Goal: Task Accomplishment & Management: Manage account settings

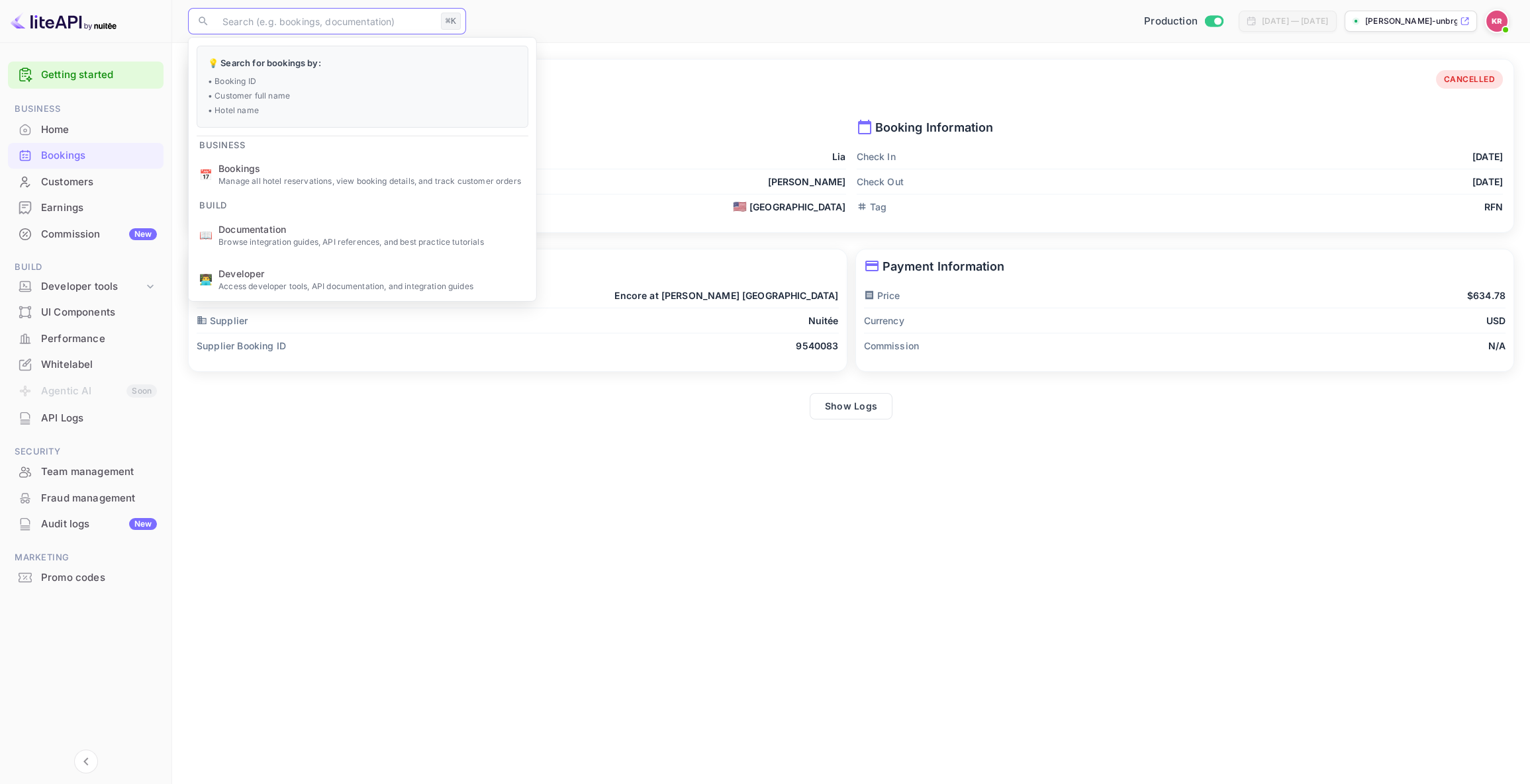
click at [252, 21] on input "text" at bounding box center [325, 20] width 221 height 26
paste input "i3LDg5qyz"
type input "i3LDg5qyz"
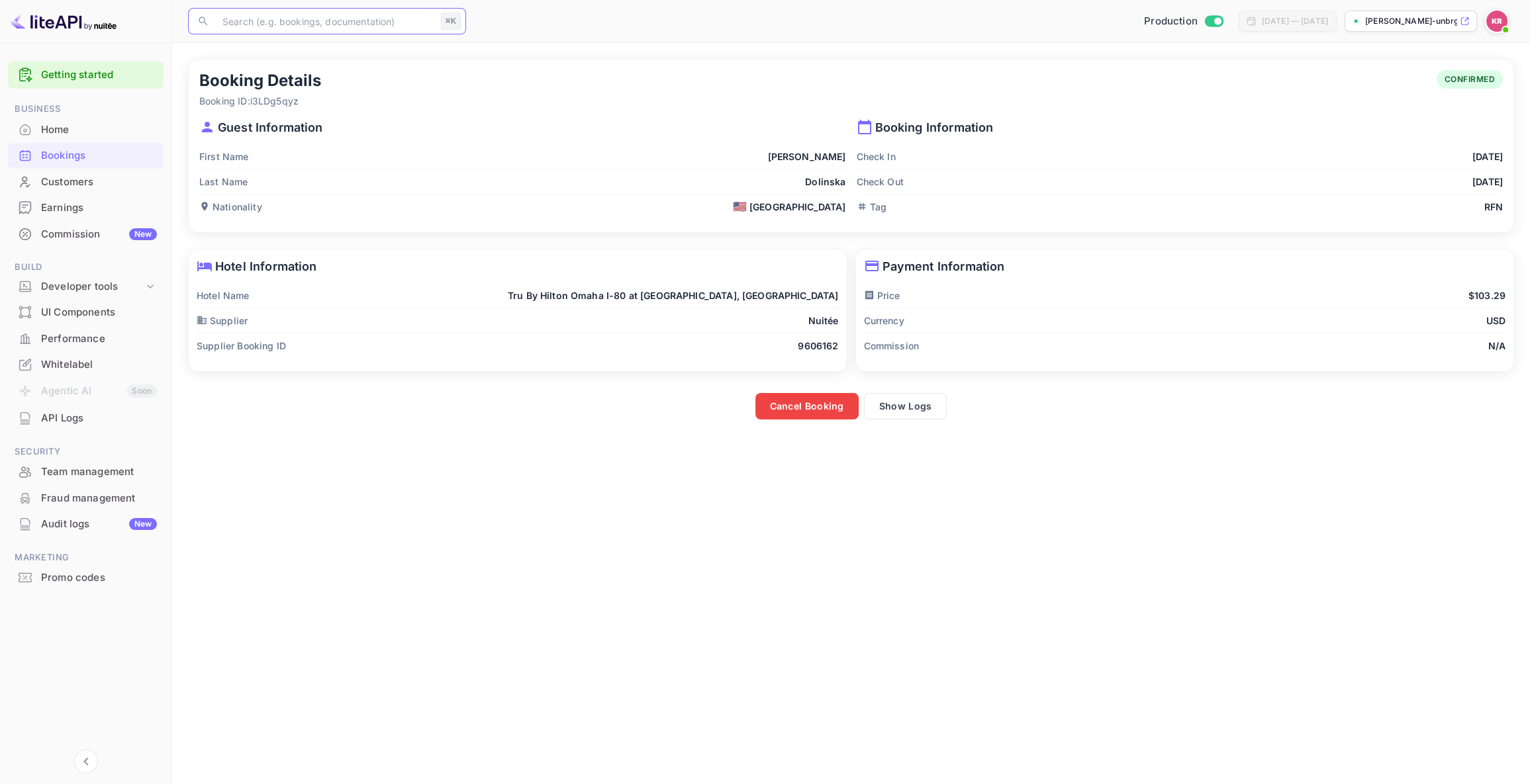
click at [234, 25] on input "text" at bounding box center [325, 20] width 221 height 26
type input "i3LDg5qyz"
click at [250, 30] on input "text" at bounding box center [325, 20] width 221 height 26
type input "i3LDg5qyz"
click at [71, 130] on div "Home" at bounding box center [99, 130] width 116 height 15
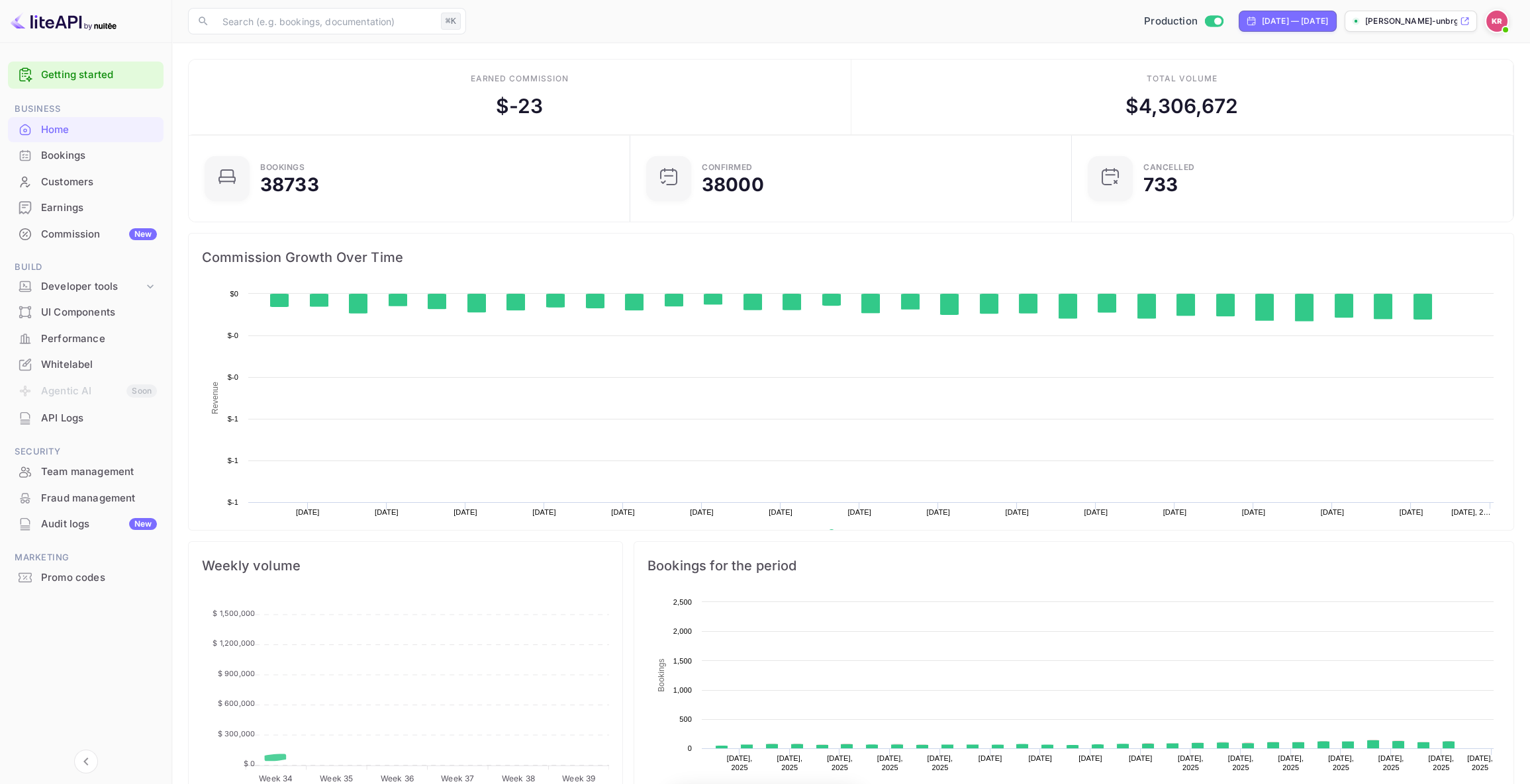
scroll to position [215, 433]
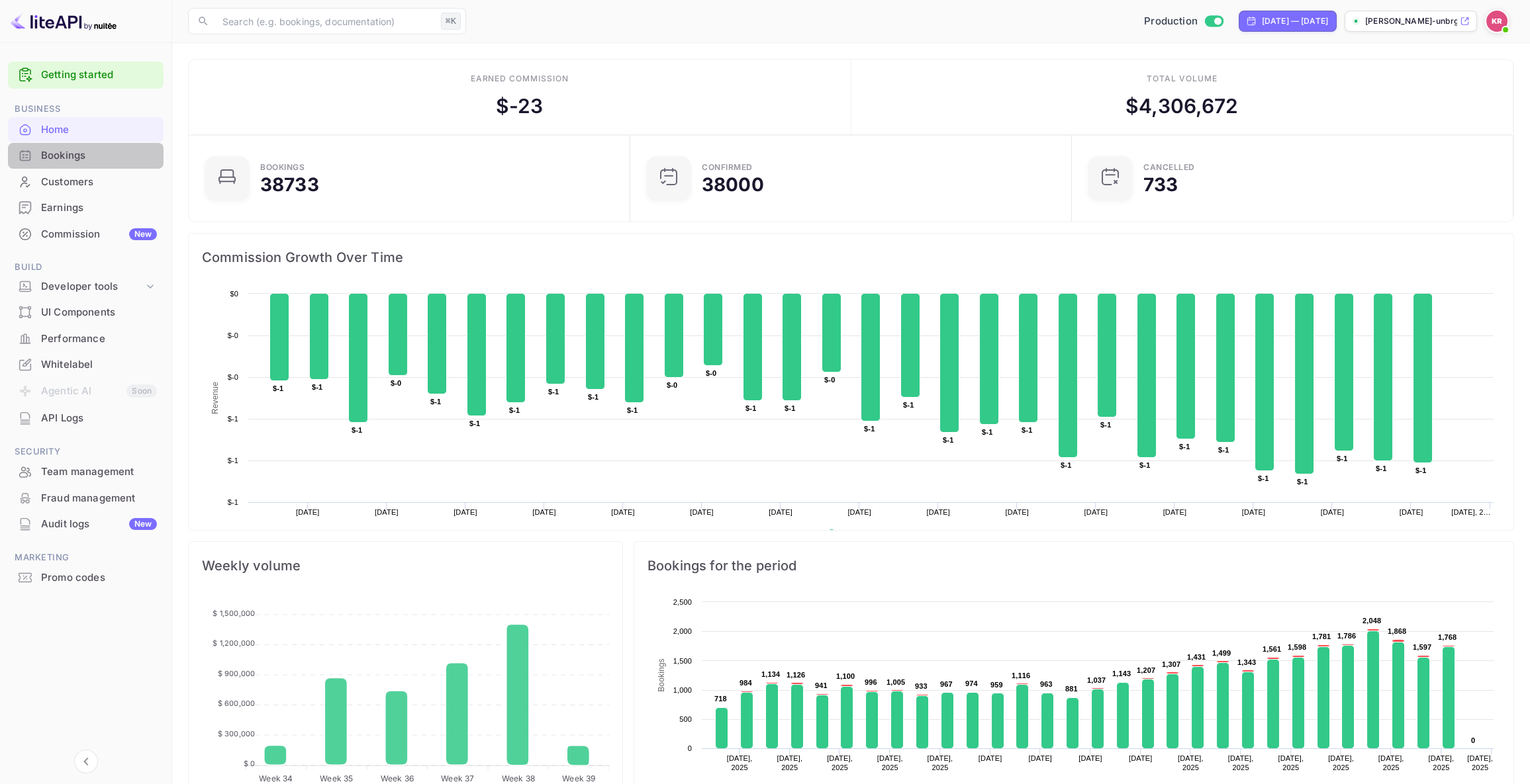
click at [73, 156] on div "Bookings" at bounding box center [99, 156] width 116 height 15
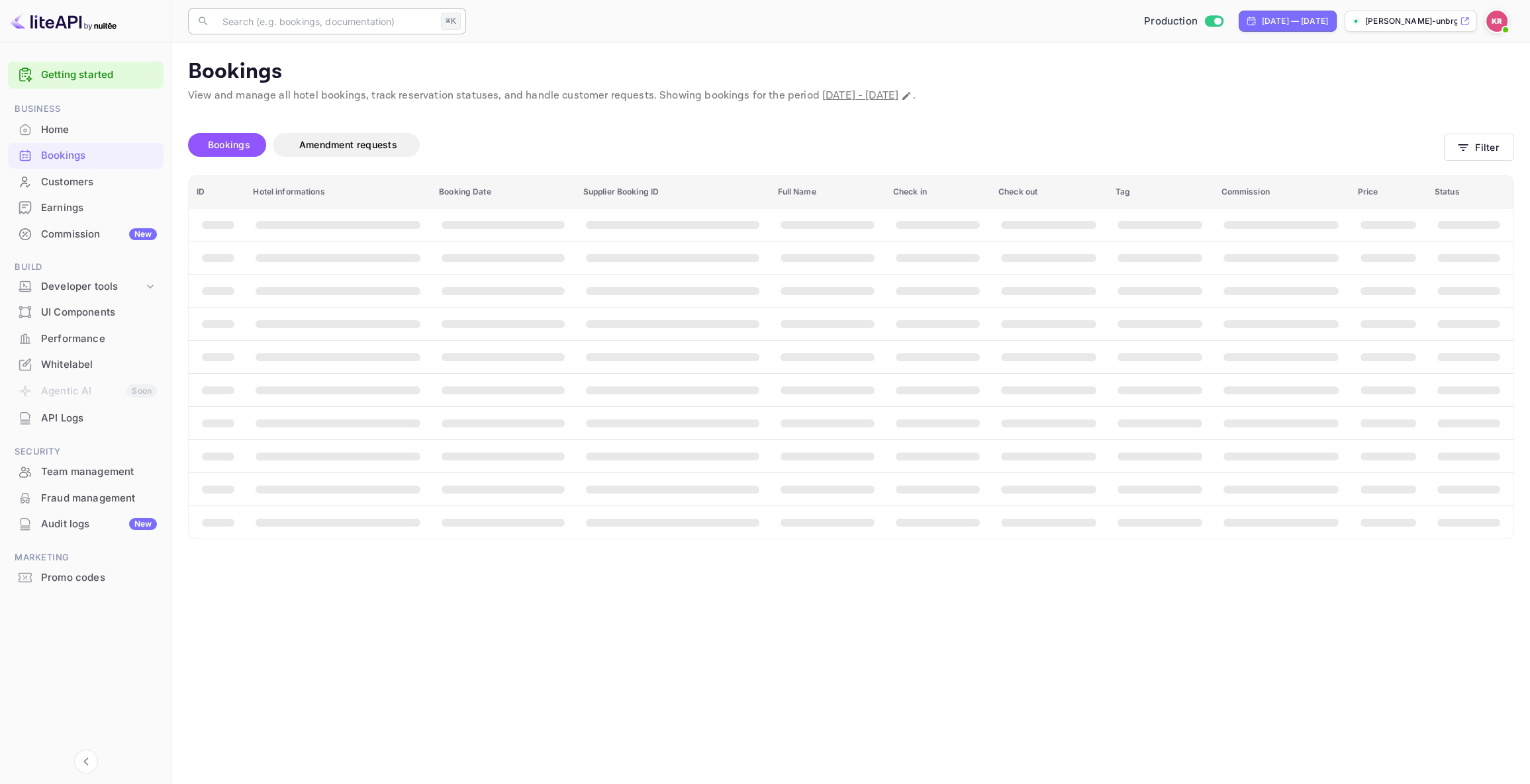
click at [229, 24] on input "text" at bounding box center [325, 20] width 221 height 26
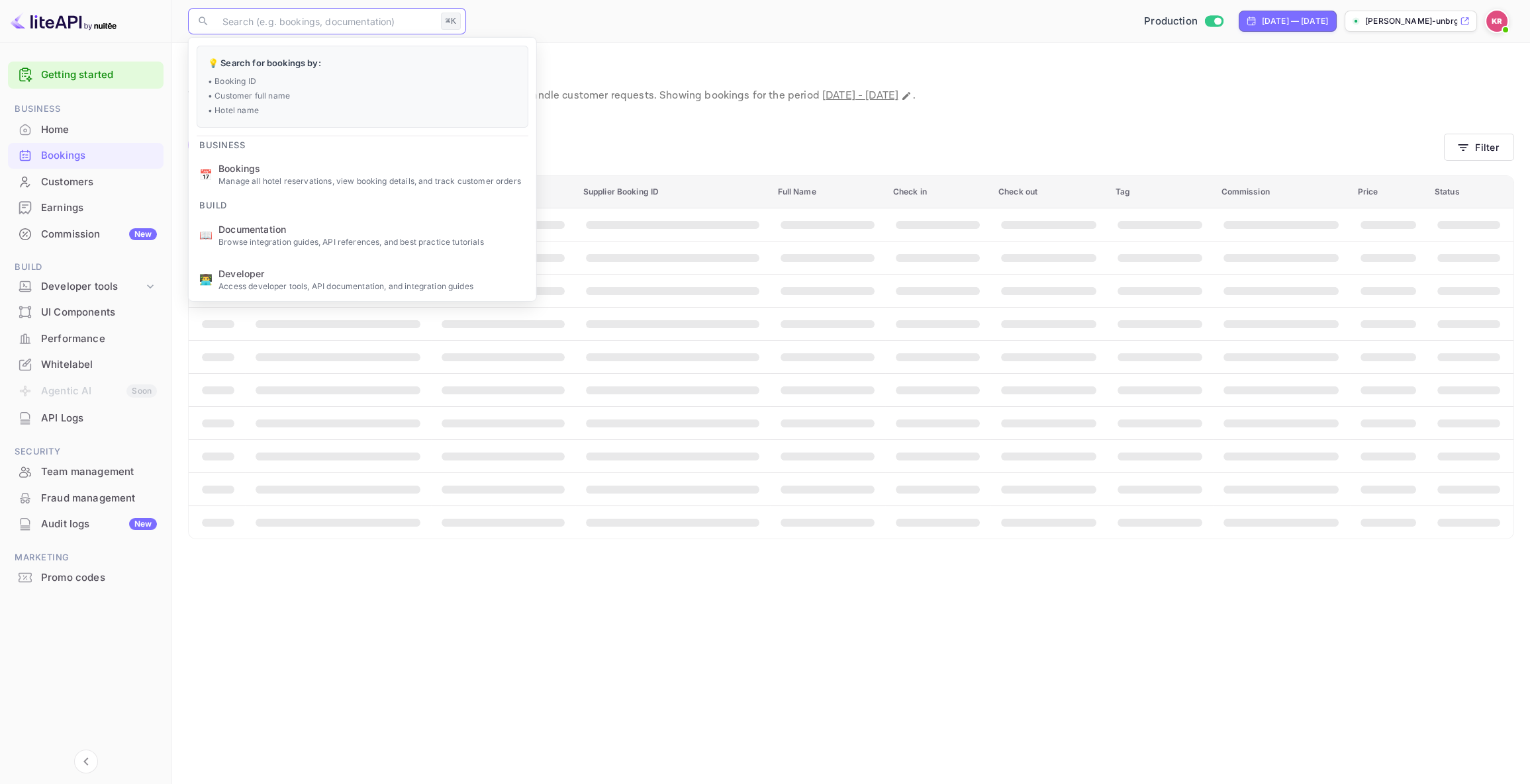
paste input "i3LDg5qyz"
type input "i3LDg5qyz"
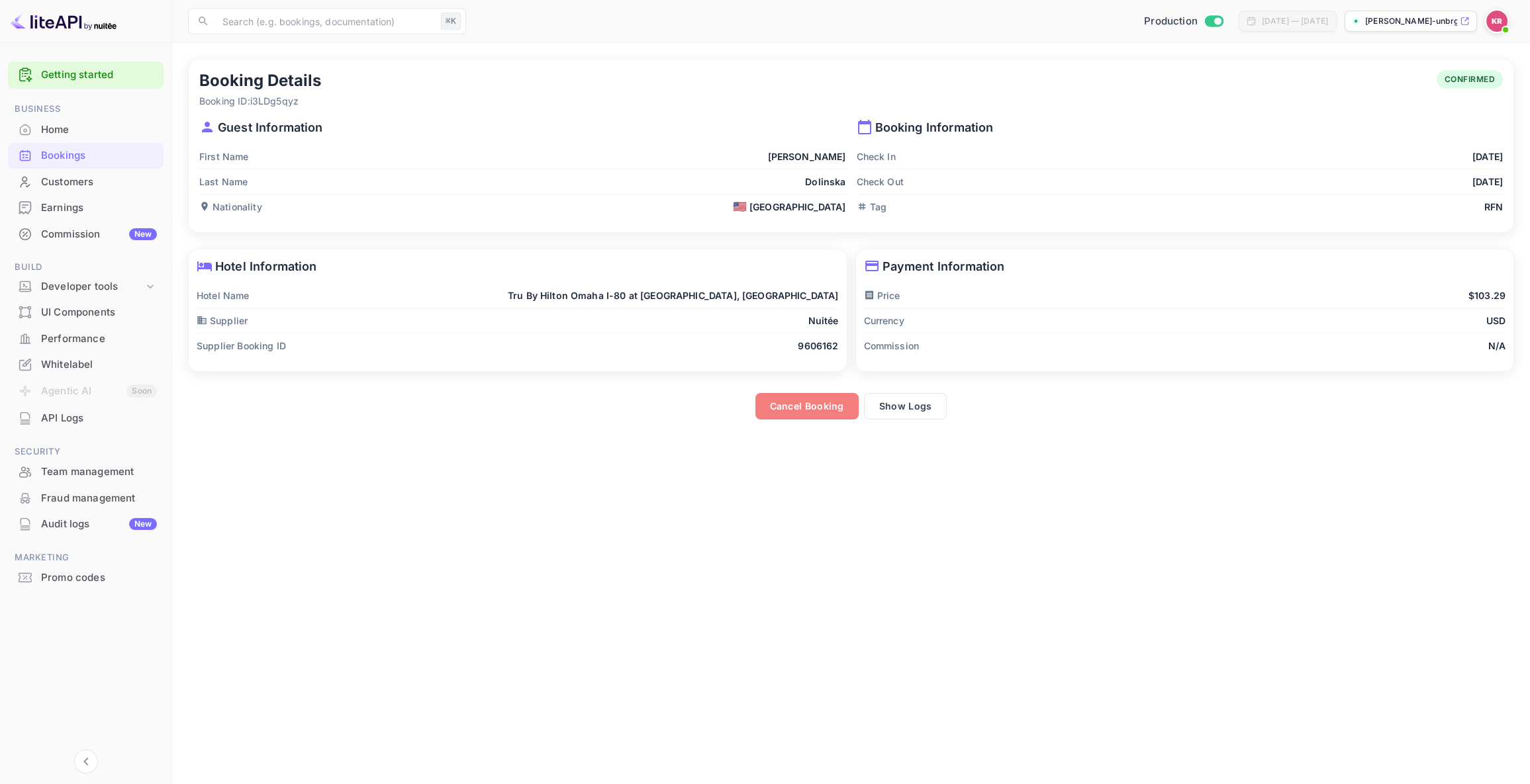
click at [823, 400] on button "Cancel Booking" at bounding box center [806, 405] width 104 height 26
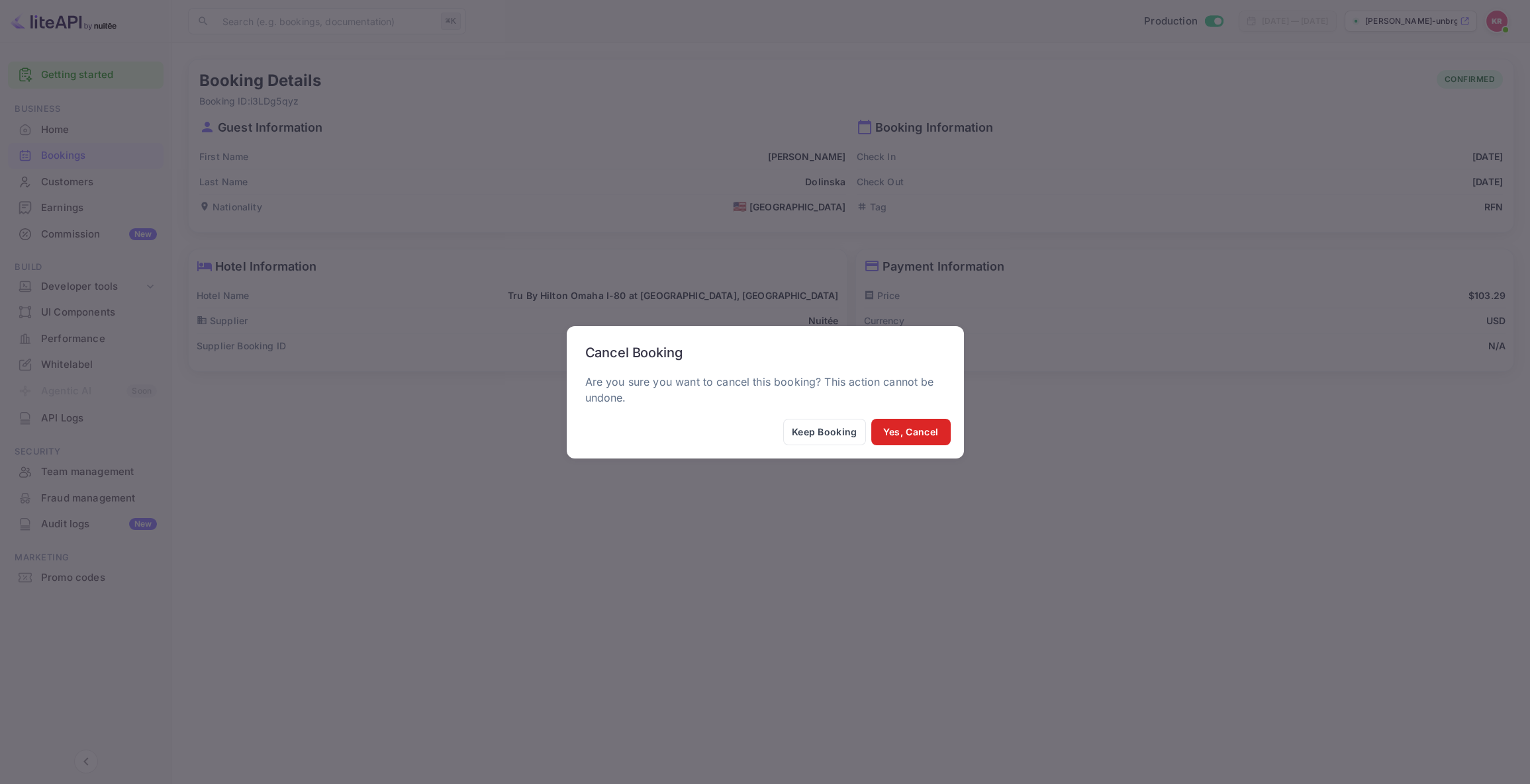
click at [900, 436] on button "Yes, Cancel" at bounding box center [911, 432] width 79 height 26
